Goal: Task Accomplishment & Management: Manage account settings

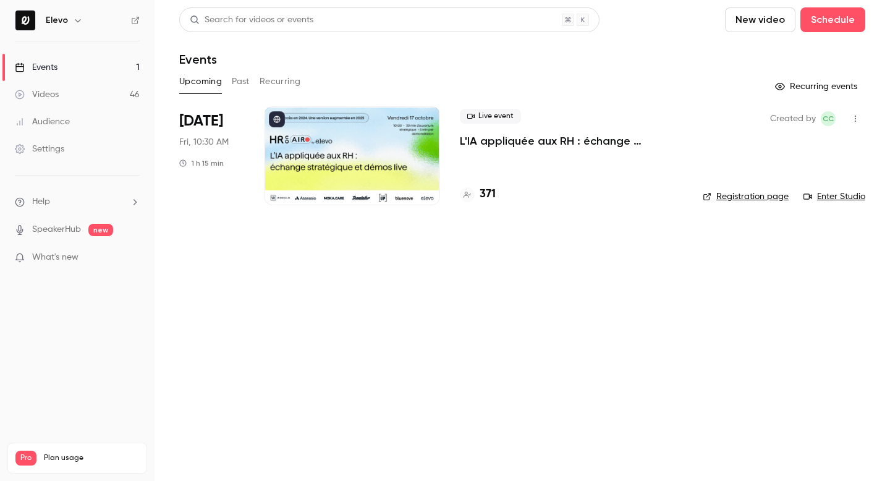
click at [487, 143] on p "L'IA appliquée aux RH : échange stratégique et démos live." at bounding box center [571, 140] width 223 height 15
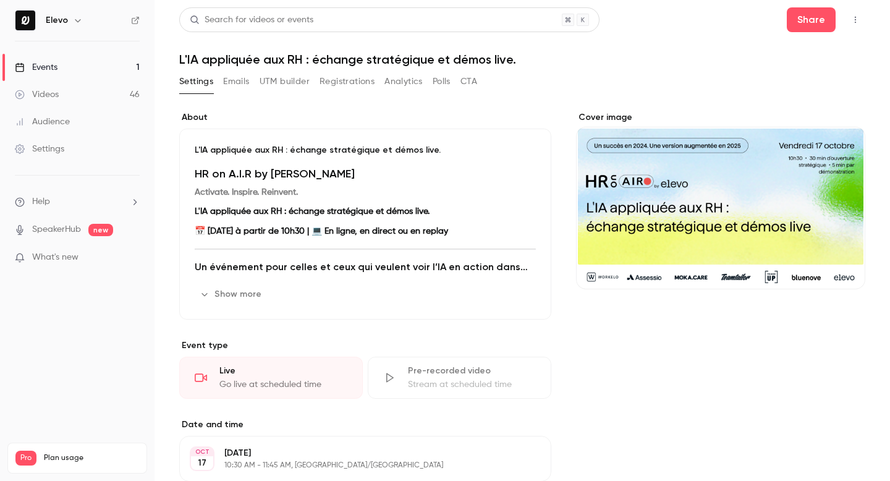
click at [336, 85] on button "Registrations" at bounding box center [346, 82] width 55 height 20
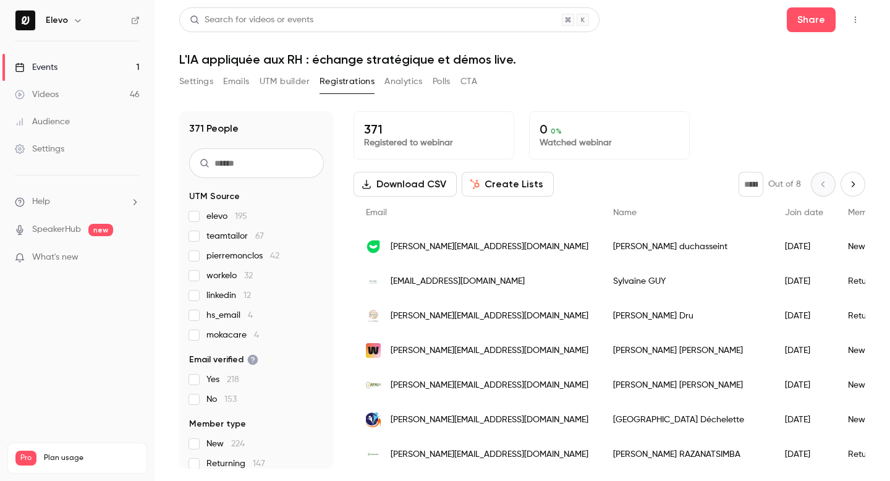
click at [243, 169] on input "text" at bounding box center [256, 163] width 135 height 30
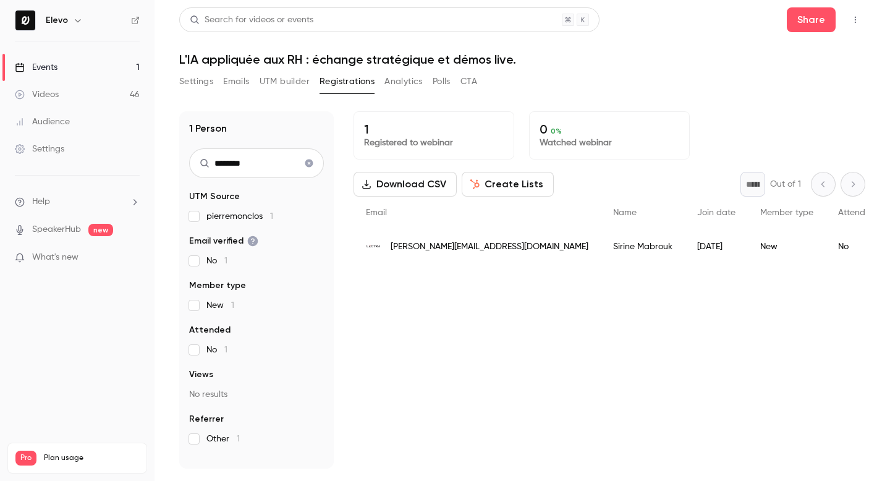
type input "********"
click at [474, 246] on span "[PERSON_NAME][EMAIL_ADDRESS][DOMAIN_NAME]" at bounding box center [490, 246] width 198 height 13
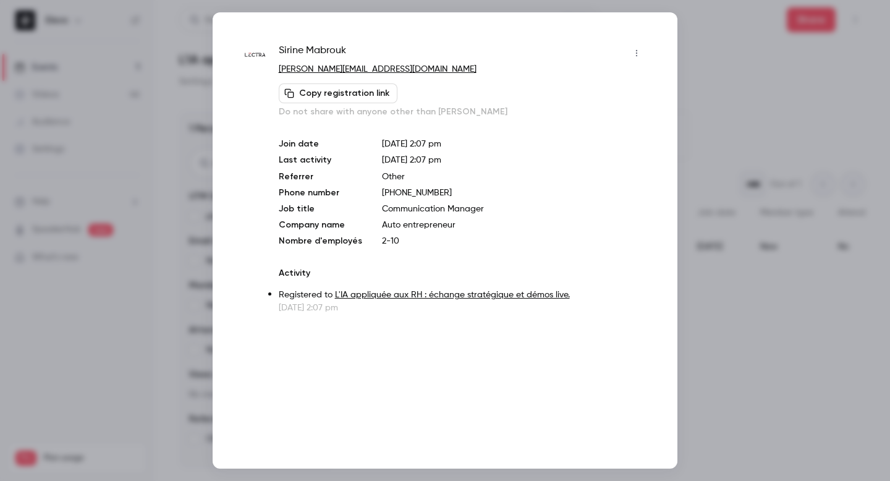
click at [462, 261] on div "Sirine Mabrouk [EMAIL_ADDRESS][DOMAIN_NAME] Copy registration link Do not share…" at bounding box center [463, 178] width 368 height 271
click at [635, 49] on icon "button" at bounding box center [637, 53] width 10 height 9
click at [578, 44] on div at bounding box center [445, 240] width 890 height 481
click at [366, 96] on button "Copy registration link" at bounding box center [338, 93] width 119 height 20
click at [740, 360] on div at bounding box center [445, 240] width 890 height 481
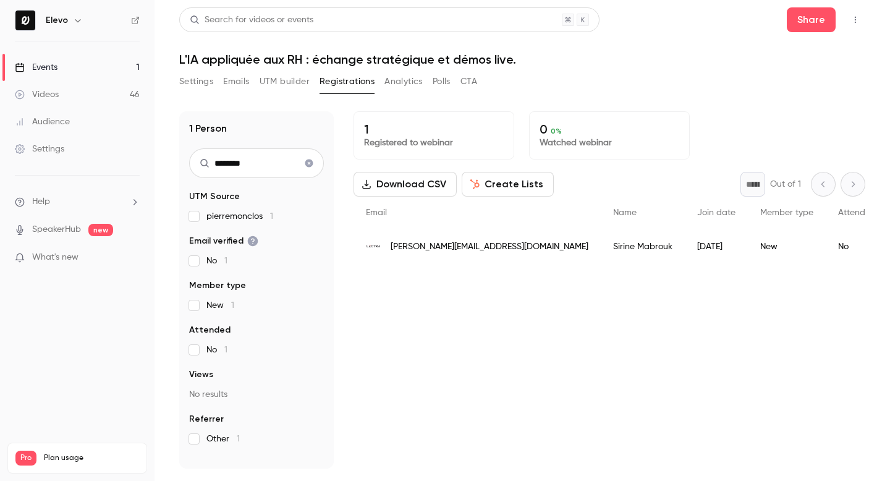
click at [307, 164] on icon "Clear search" at bounding box center [309, 163] width 8 height 8
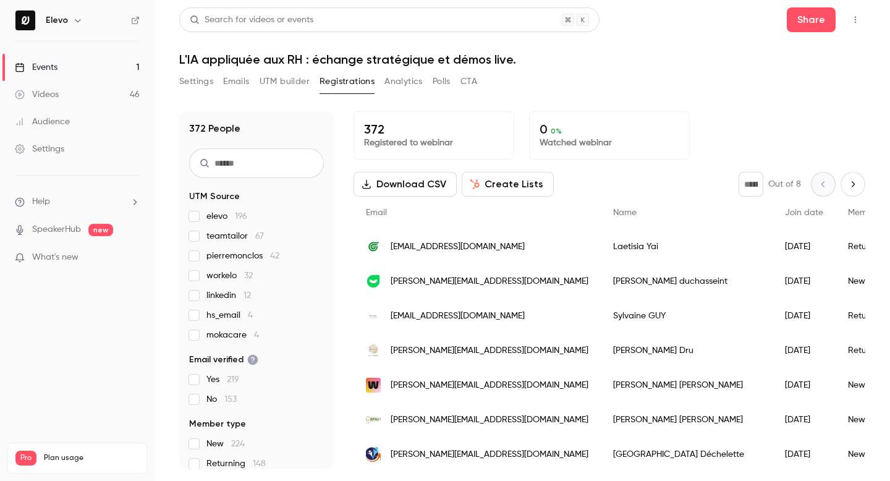
click at [268, 167] on input "text" at bounding box center [256, 163] width 135 height 30
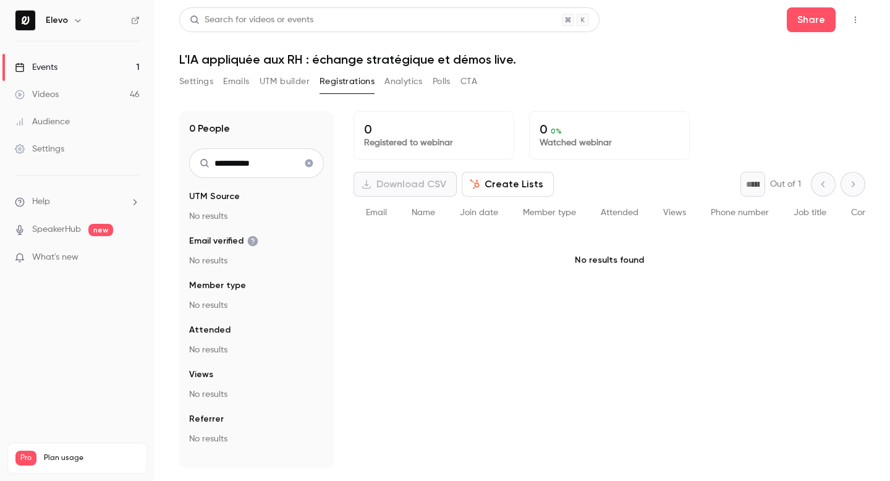
type input "**********"
click at [303, 163] on button "Clear search" at bounding box center [309, 163] width 20 height 20
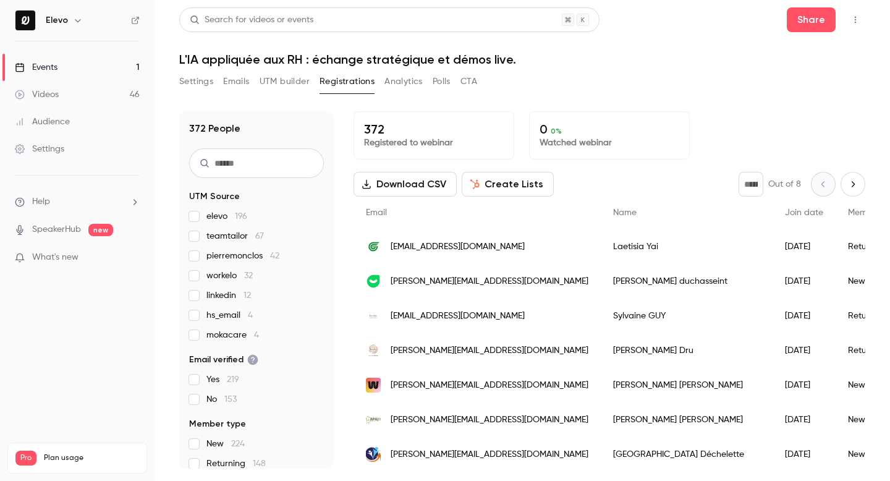
click at [66, 71] on link "Events 1" at bounding box center [77, 67] width 154 height 27
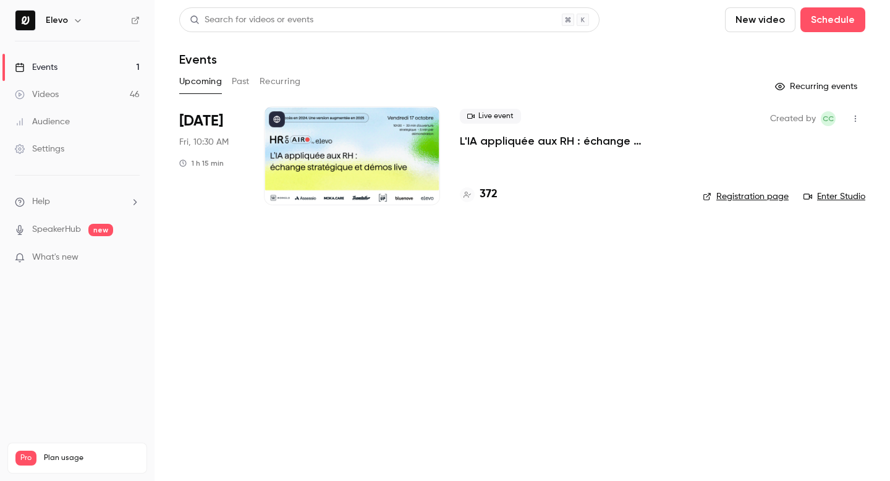
click at [768, 200] on link "Registration page" at bounding box center [746, 196] width 86 height 12
